Goal: Find specific page/section: Find specific page/section

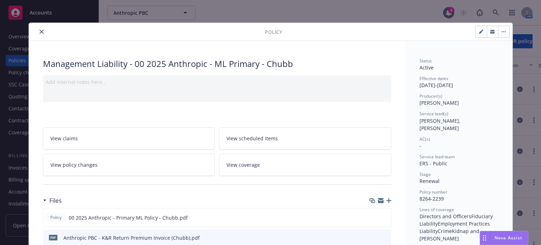
scroll to position [49, 0]
drag, startPoint x: 377, startPoint y: 12, endPoint x: 278, endPoint y: 22, distance: 99.8
click at [376, 12] on div "Policy Management Liability - 00 2025 Anthropic - ML Primary - Chubb Add intern…" at bounding box center [270, 122] width 541 height 245
click at [39, 32] on icon "close" at bounding box center [41, 32] width 4 height 4
